Goal: Task Accomplishment & Management: Manage account settings

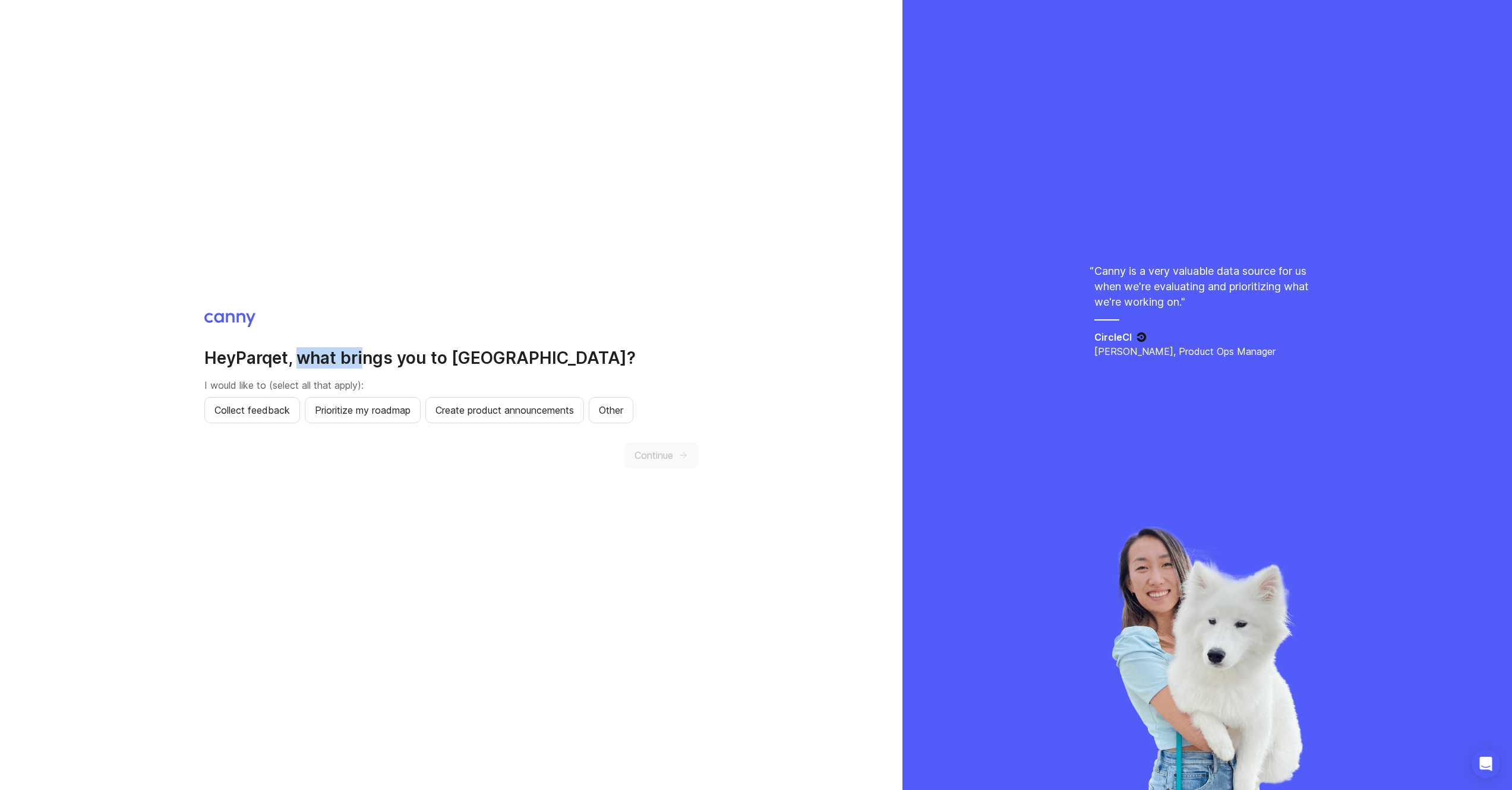
drag, startPoint x: 309, startPoint y: 358, endPoint x: 411, endPoint y: 361, distance: 102.0
click at [404, 361] on h2 "Hey Parqet , what brings you to [GEOGRAPHIC_DATA]?" at bounding box center [452, 358] width 494 height 21
drag, startPoint x: 444, startPoint y: 361, endPoint x: 526, endPoint y: 361, distance: 82.0
click at [526, 361] on h2 "Hey Parqet , what brings you to [GEOGRAPHIC_DATA]?" at bounding box center [452, 358] width 494 height 21
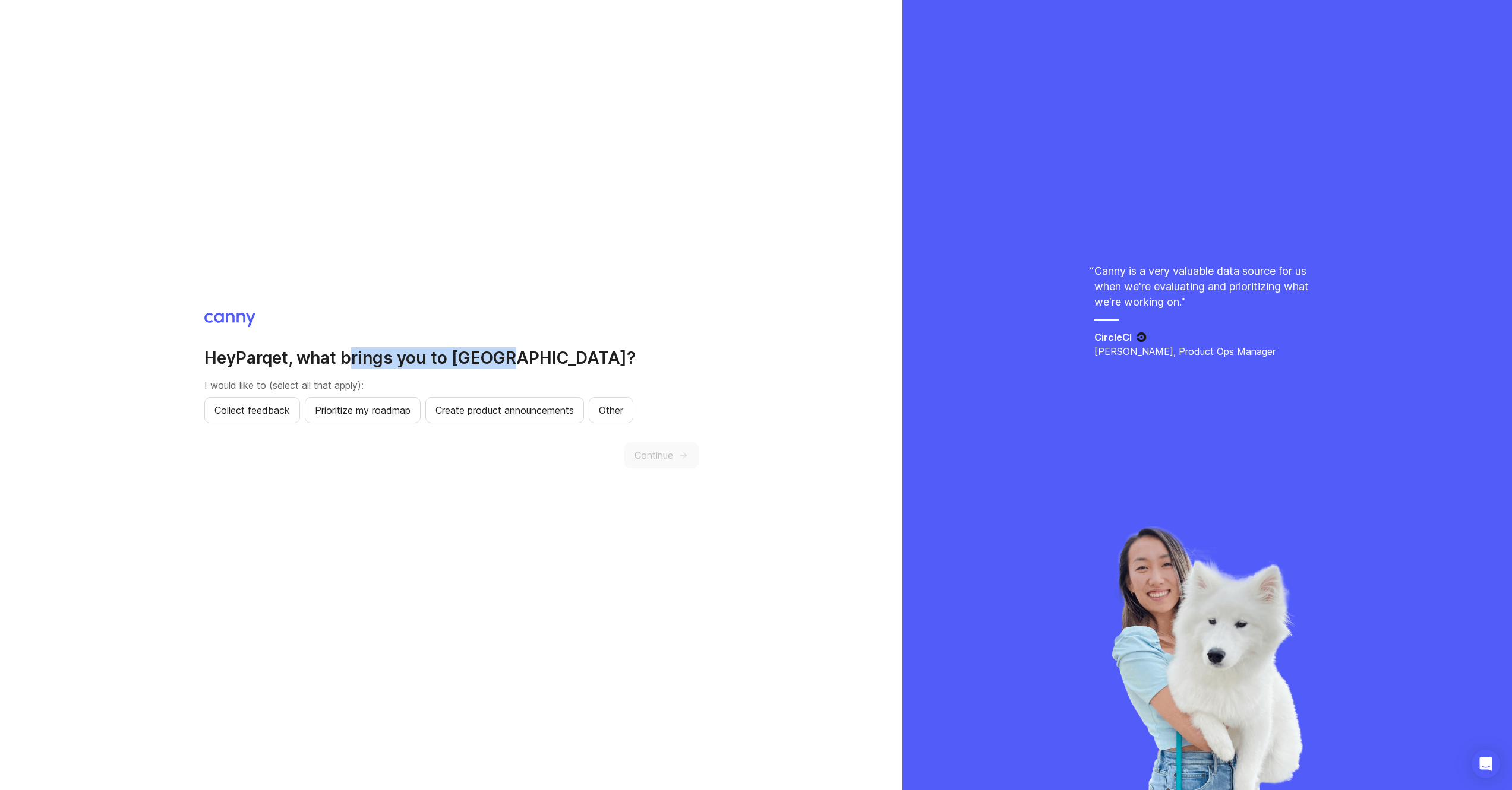
drag, startPoint x: 529, startPoint y: 359, endPoint x: 340, endPoint y: 354, distance: 189.1
click at [361, 354] on h2 "Hey Parqet , what brings you to Canny?" at bounding box center [452, 358] width 494 height 21
click at [252, 361] on h2 "Hey Parqet , what brings you to Canny?" at bounding box center [452, 358] width 494 height 21
drag, startPoint x: 223, startPoint y: 386, endPoint x: 288, endPoint y: 387, distance: 65.0
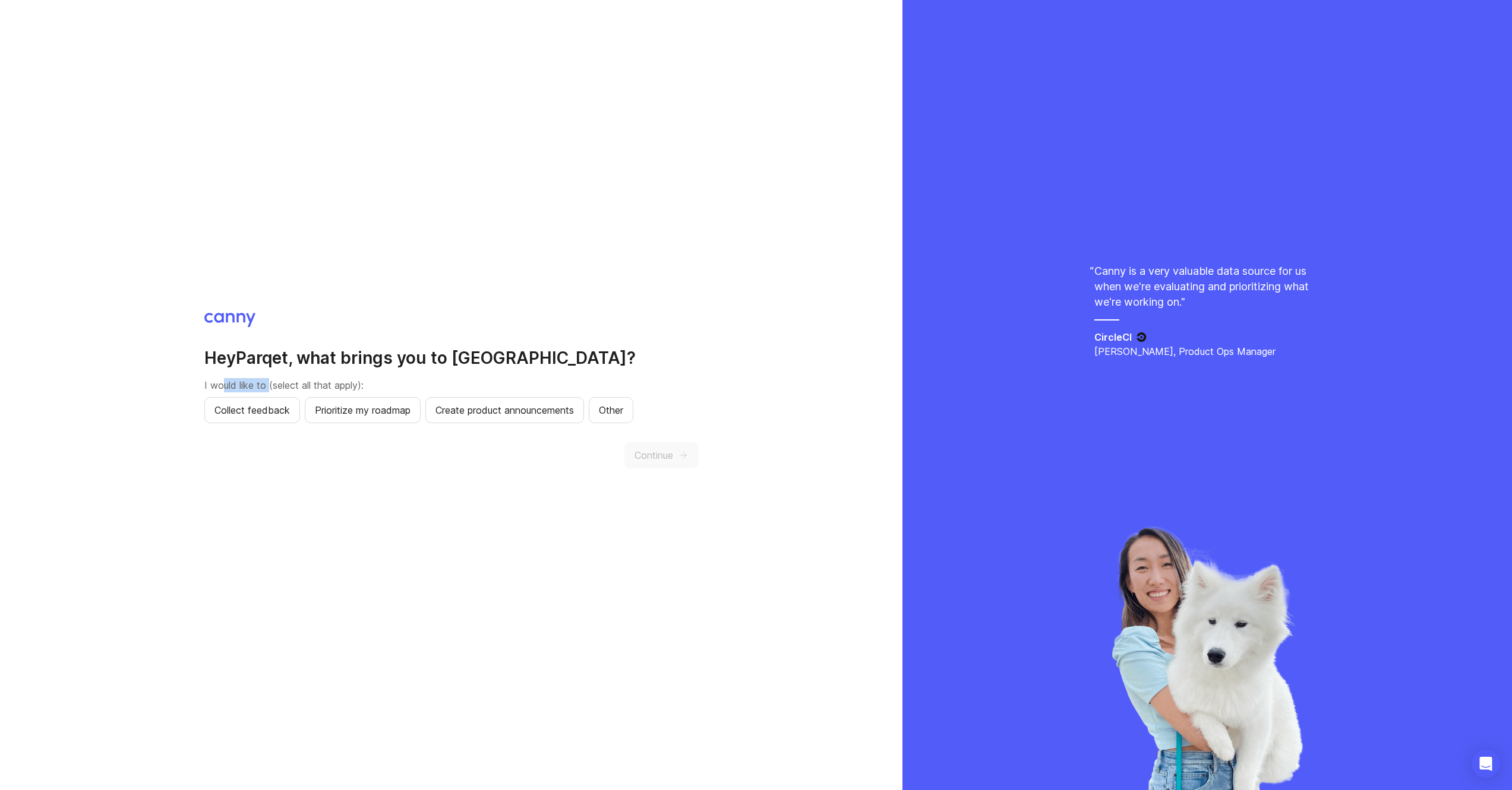
click at [277, 386] on p "I would like to (select all that apply):" at bounding box center [452, 385] width 494 height 14
drag, startPoint x: 347, startPoint y: 386, endPoint x: 357, endPoint y: 387, distance: 10.0
click at [356, 386] on p "I would like to (select all that apply):" at bounding box center [452, 385] width 494 height 14
click at [357, 387] on p "I would like to (select all that apply):" at bounding box center [452, 385] width 494 height 14
click at [619, 411] on span "Other" at bounding box center [611, 410] width 24 height 14
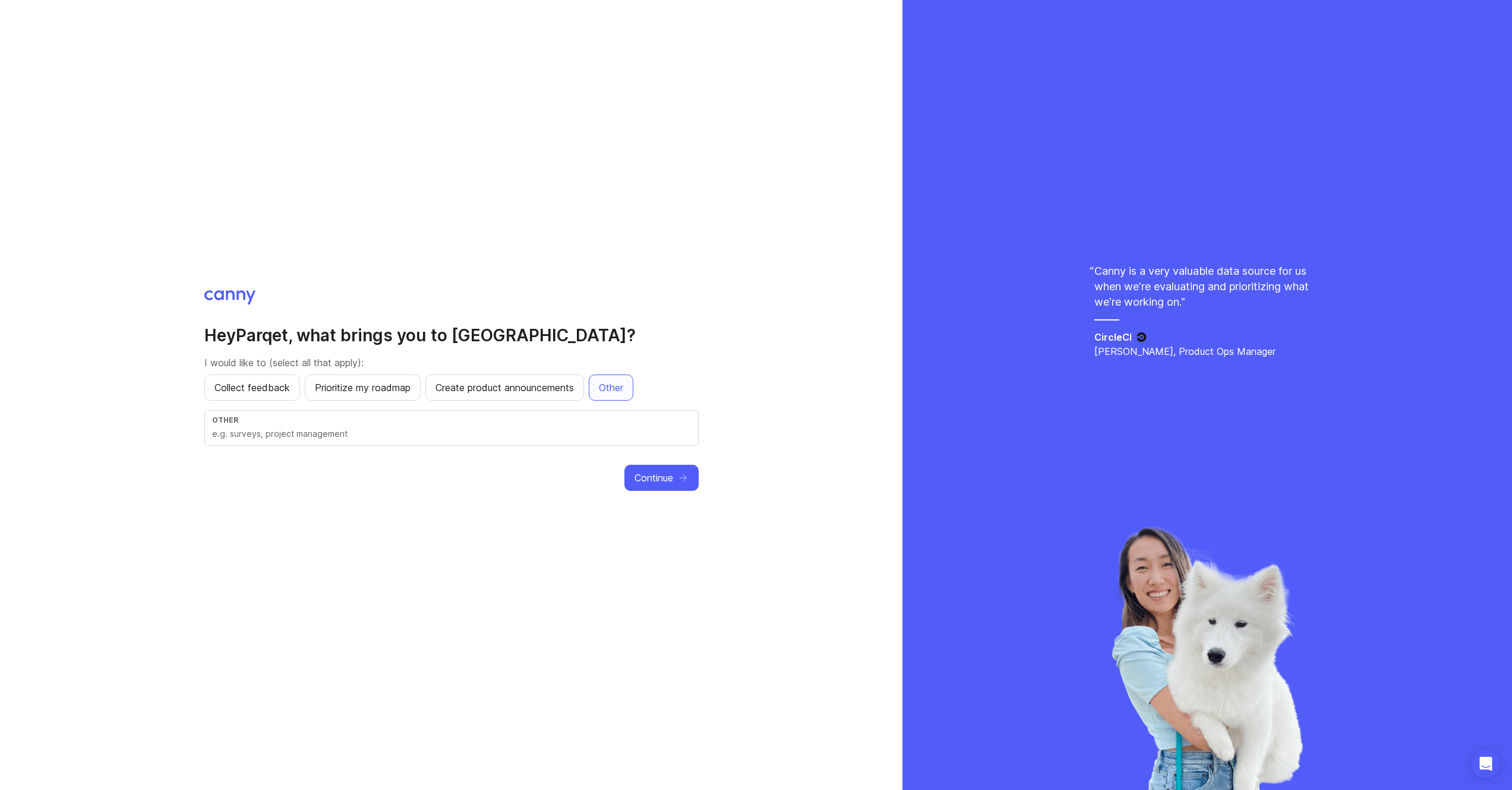
click at [658, 485] on span "Continue" at bounding box center [653, 478] width 39 height 14
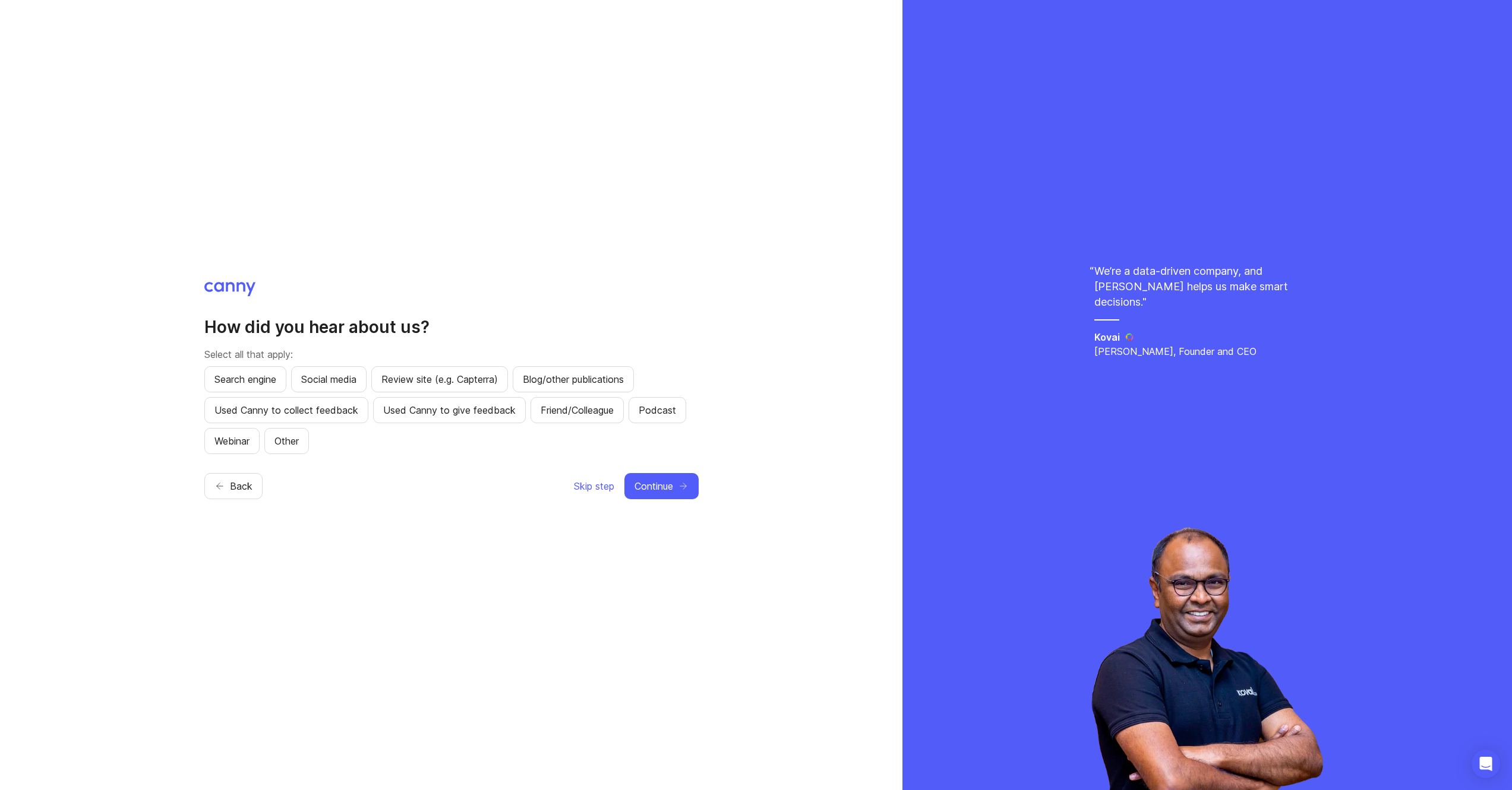
click at [295, 447] on span "Other" at bounding box center [286, 441] width 24 height 14
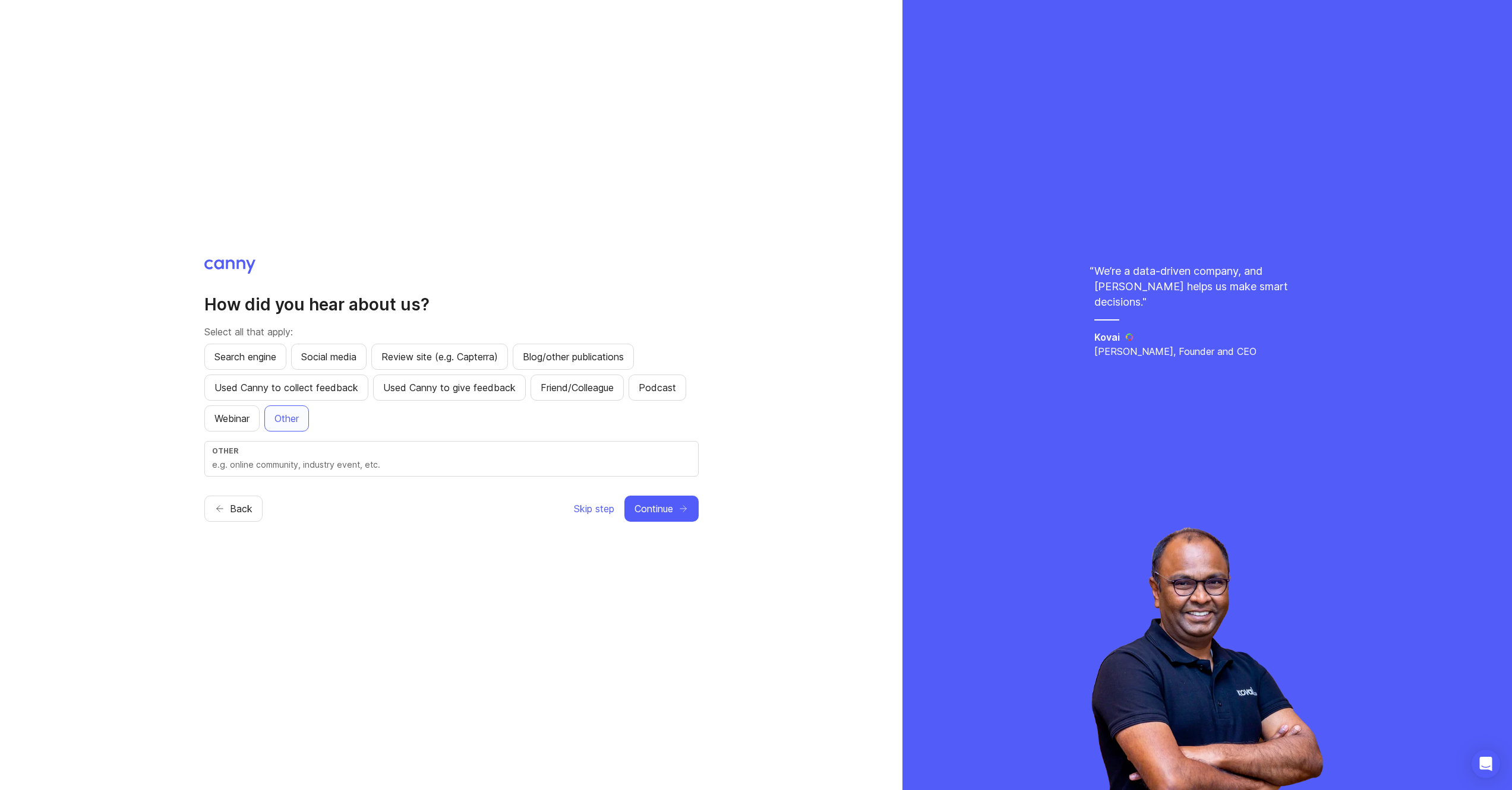
click at [663, 511] on span "Continue" at bounding box center [653, 508] width 39 height 14
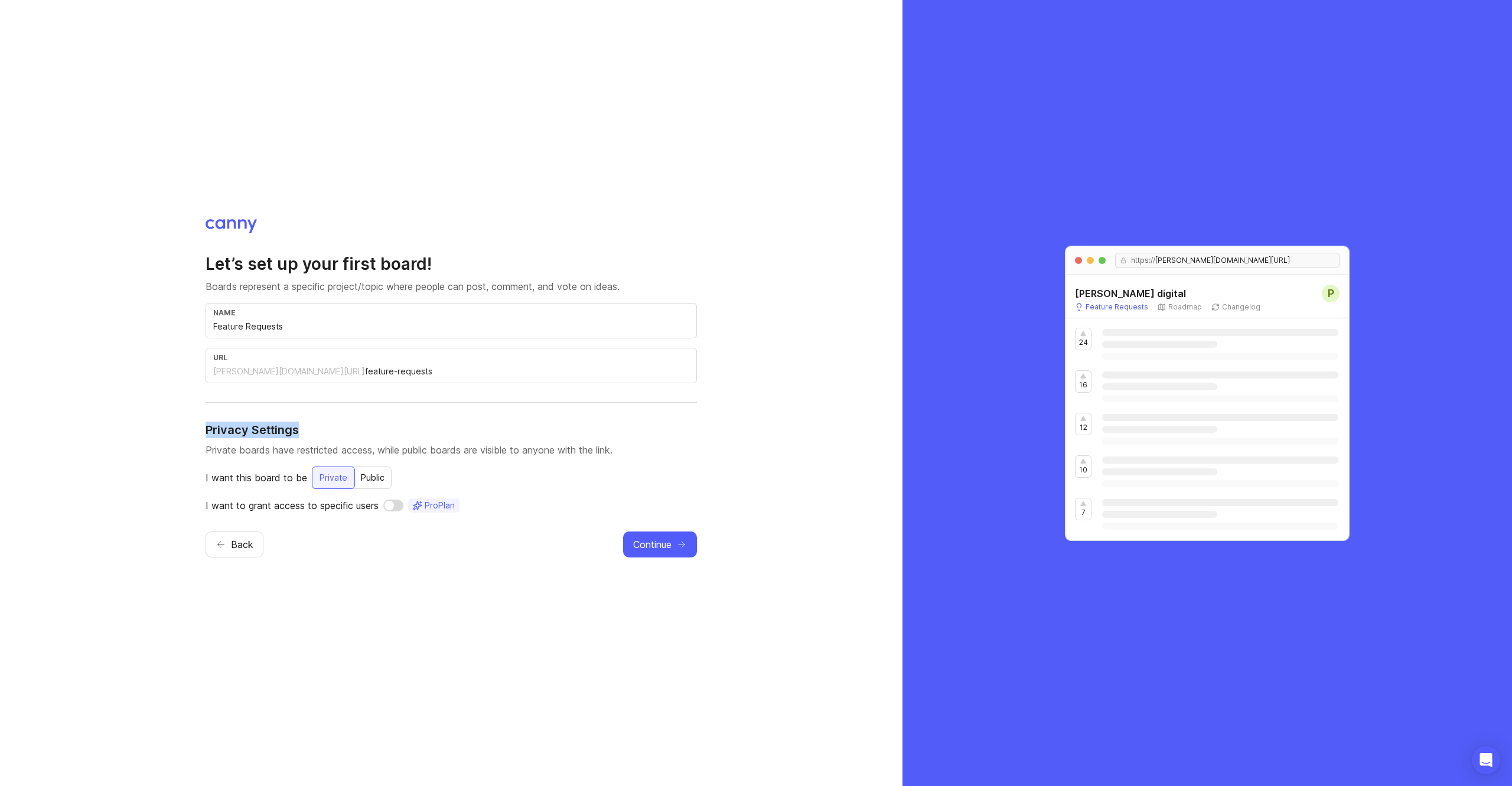
drag, startPoint x: 207, startPoint y: 430, endPoint x: 299, endPoint y: 433, distance: 92.0
click at [299, 433] on h4 "Privacy Settings" at bounding box center [451, 430] width 491 height 17
click at [654, 545] on span "Continue" at bounding box center [652, 544] width 38 height 14
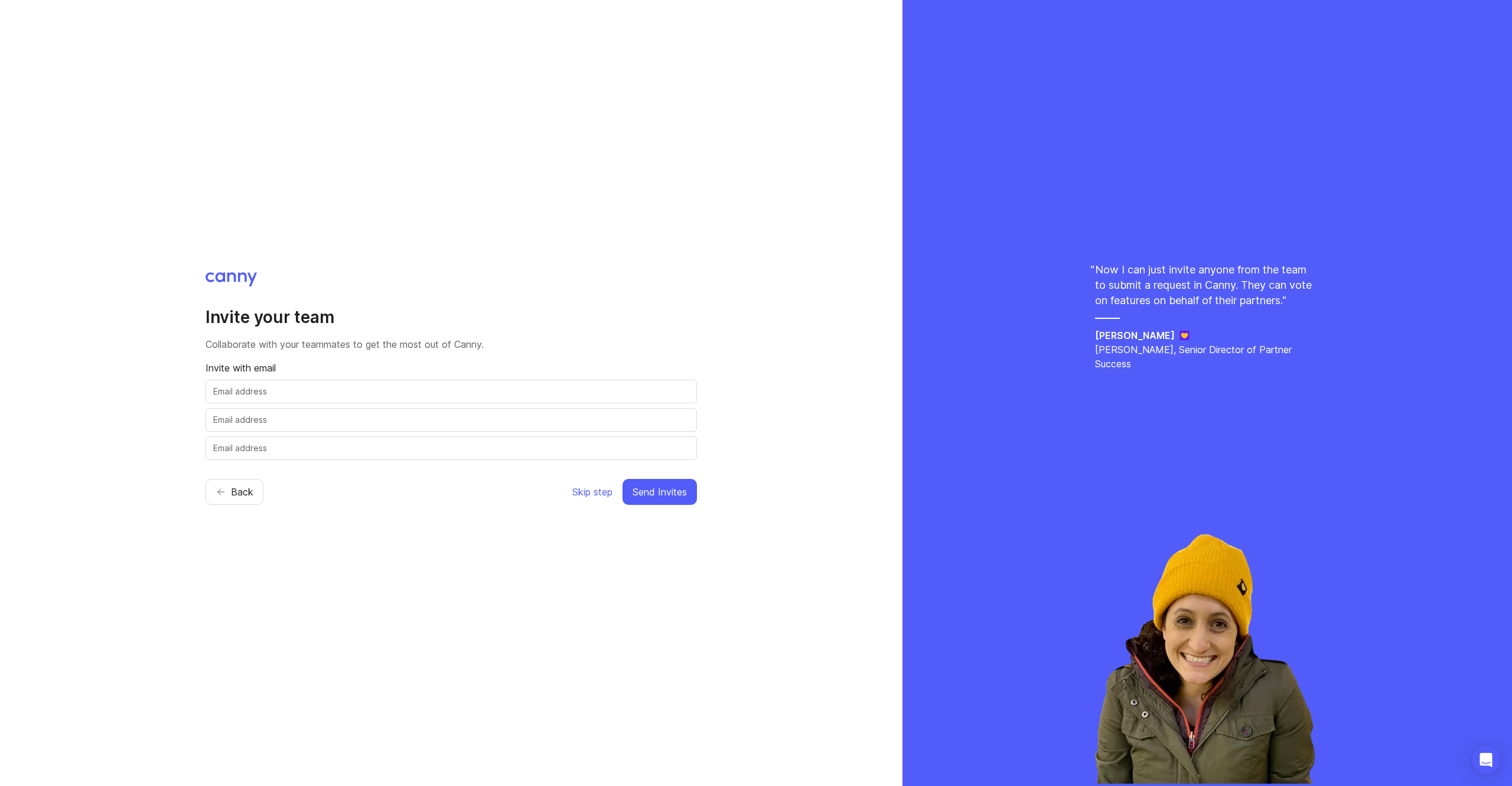
click at [589, 491] on span "Skip step" at bounding box center [592, 491] width 40 height 14
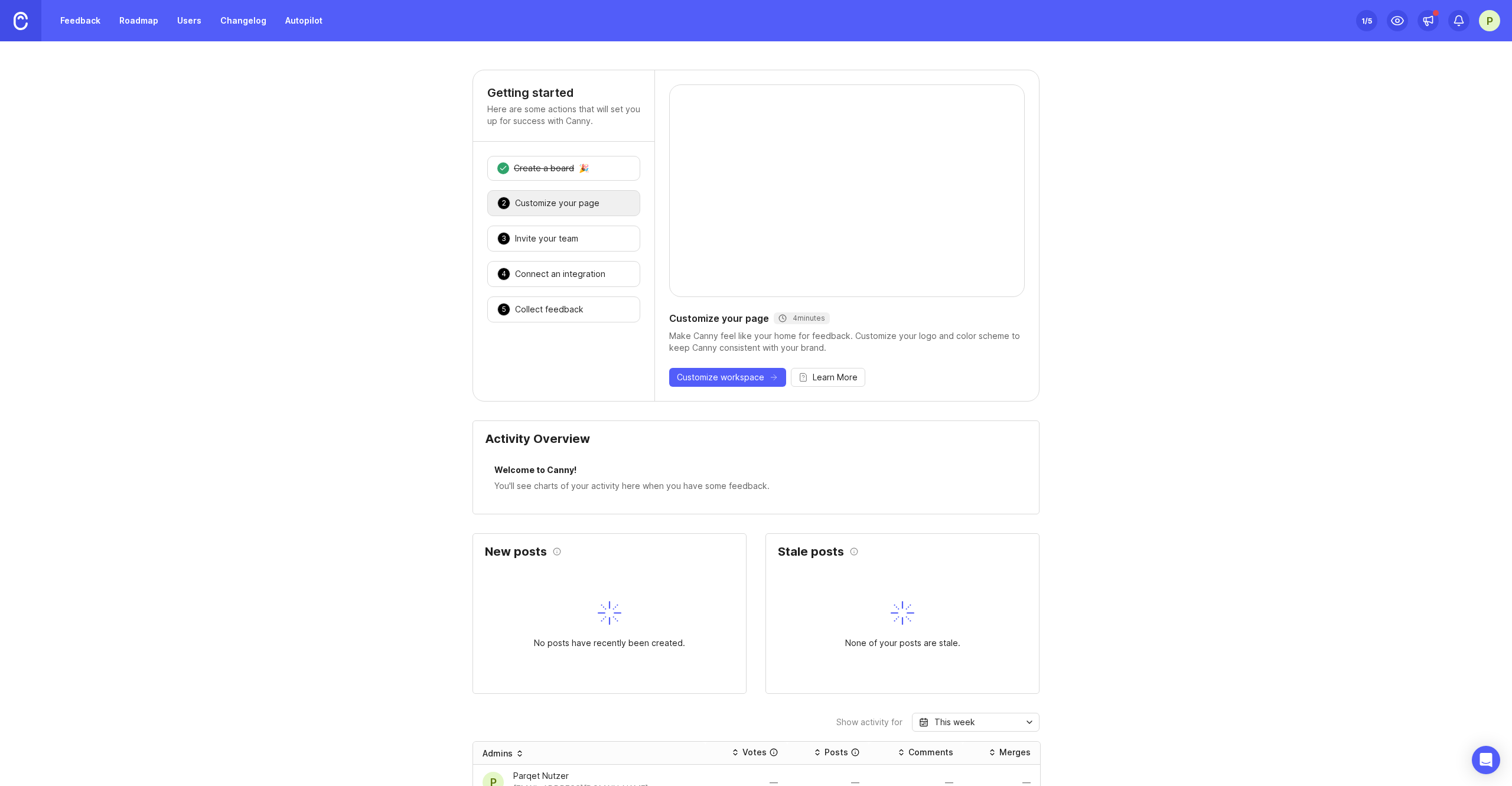
click at [1493, 17] on div "P" at bounding box center [1489, 20] width 21 height 21
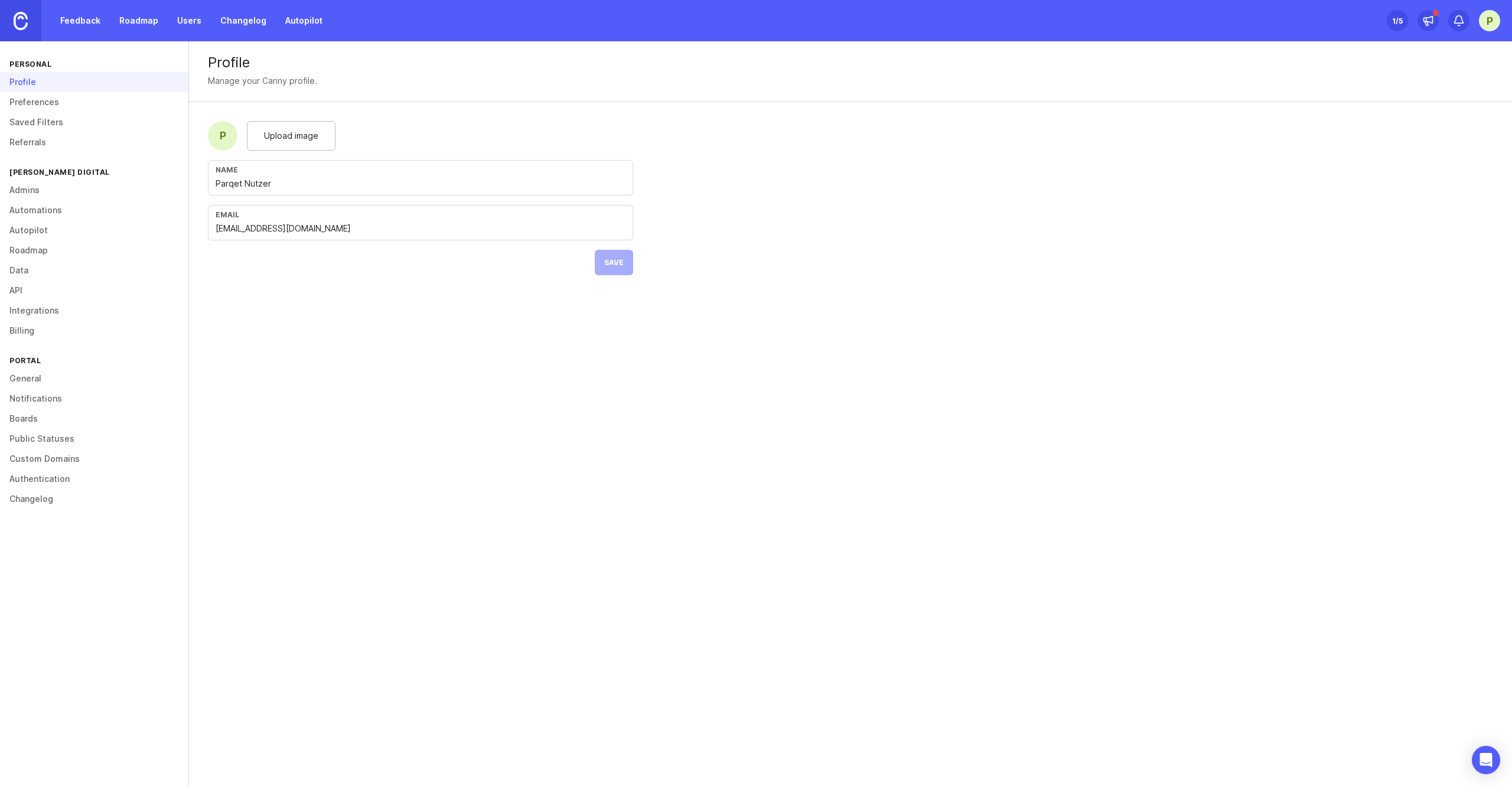
click at [275, 188] on input "Parqet Nutzer" at bounding box center [421, 183] width 410 height 13
type input "[PERSON_NAME]"
click at [404, 117] on form "P Upload image Name [PERSON_NAME] Email [EMAIL_ADDRESS][DOMAIN_NAME] Save" at bounding box center [421, 198] width 463 height 192
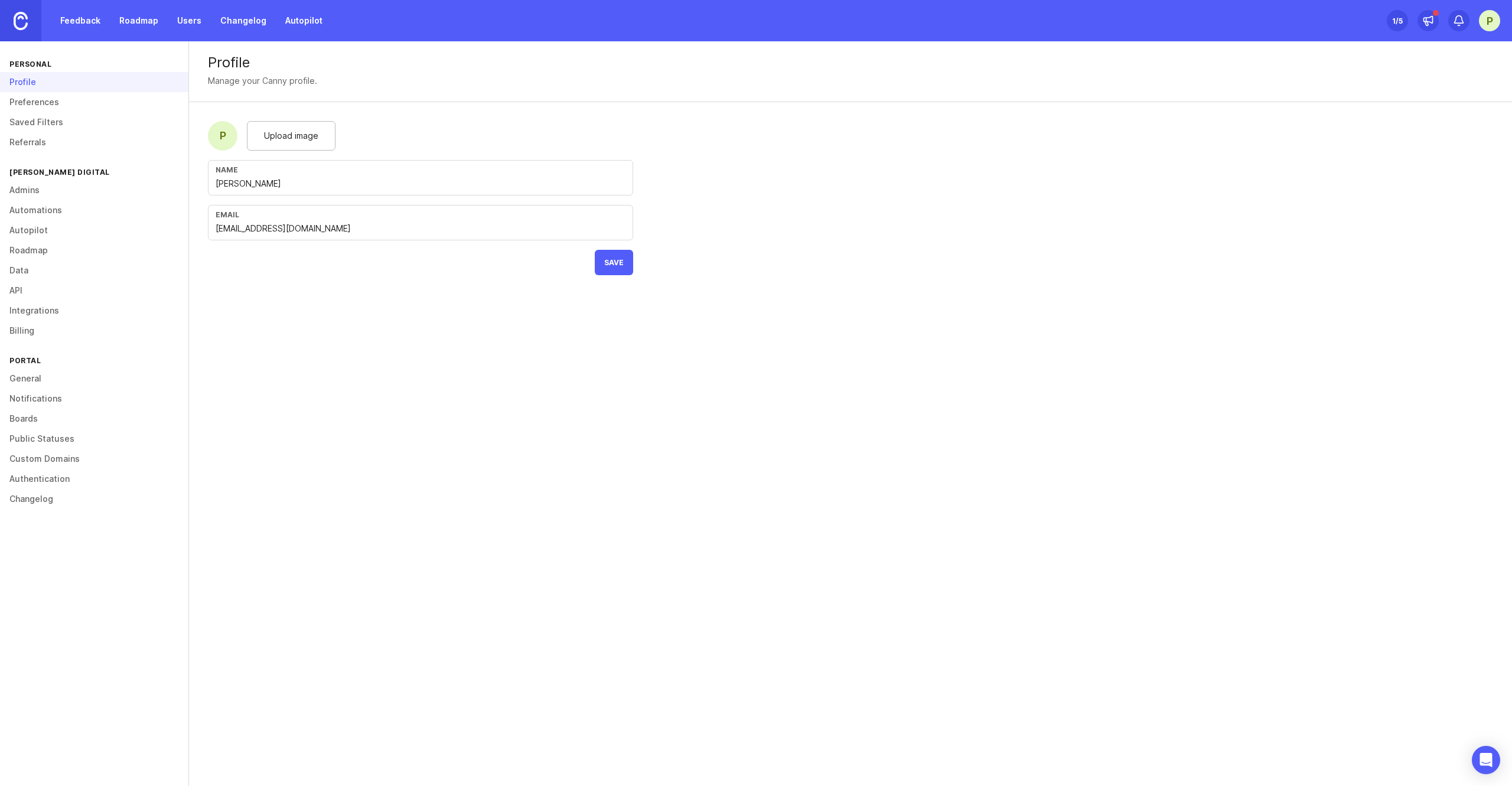
click at [608, 261] on span "Save" at bounding box center [614, 262] width 20 height 9
